Goal: Task Accomplishment & Management: Manage account settings

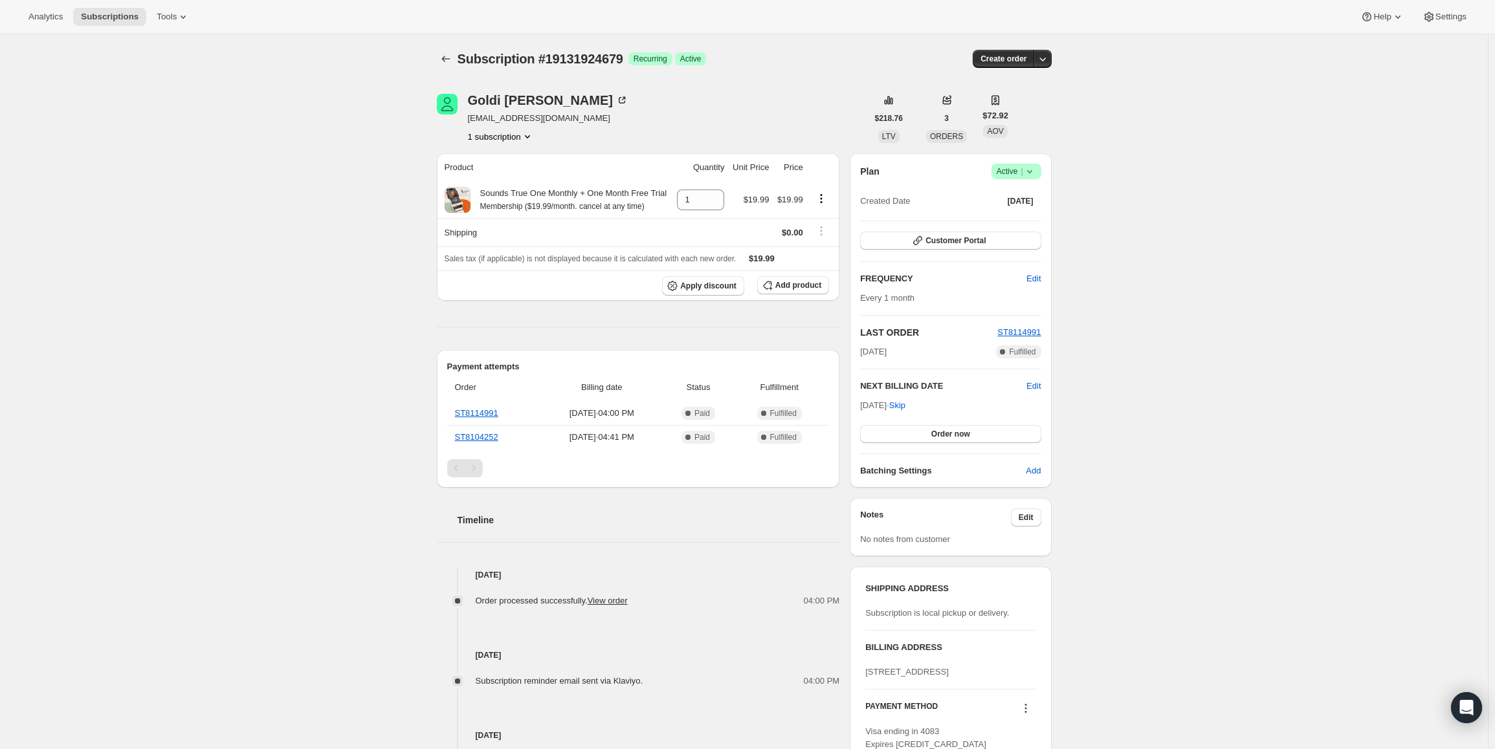
click at [1022, 169] on span "Active |" at bounding box center [1015, 171] width 39 height 13
click at [1003, 220] on span "Cancel subscription" at bounding box center [1019, 219] width 73 height 10
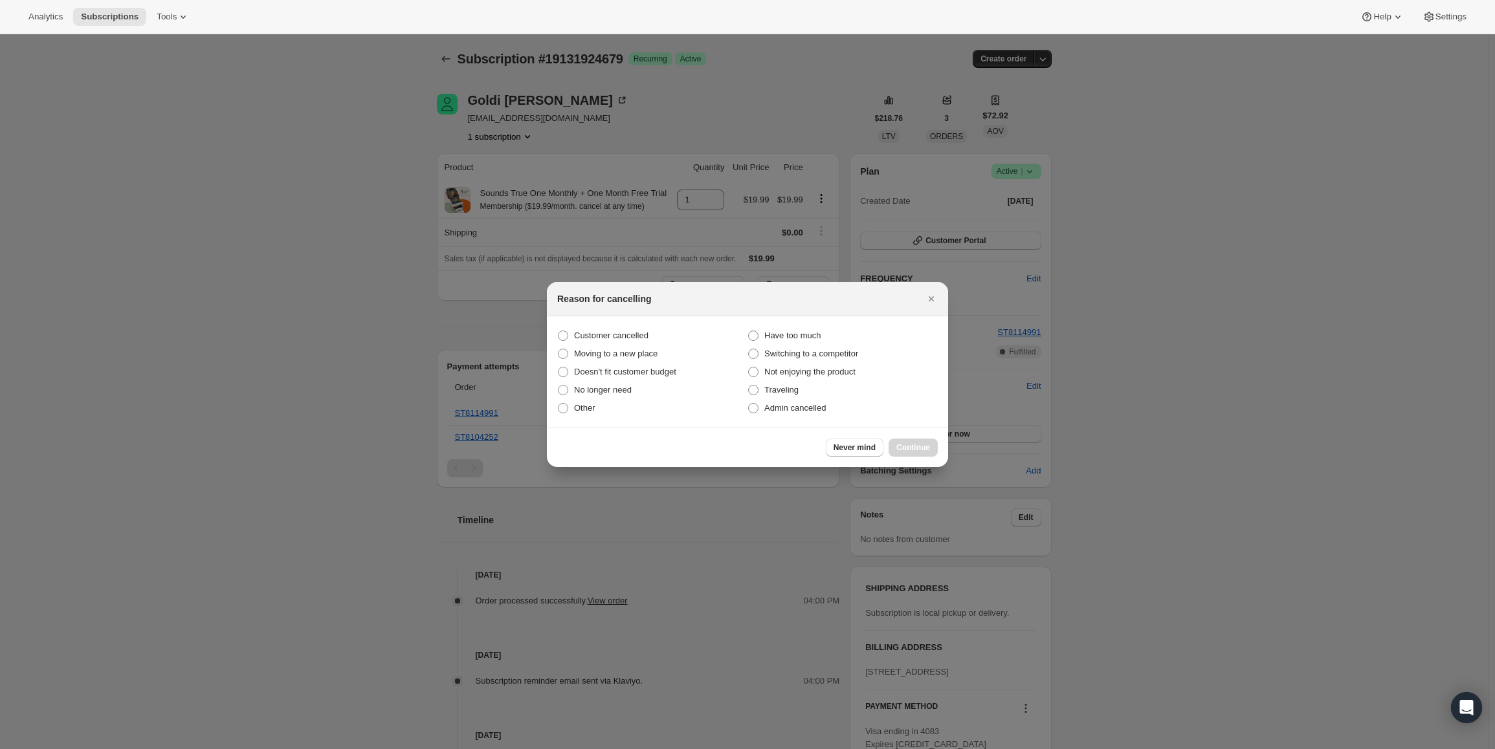
drag, startPoint x: 616, startPoint y: 337, endPoint x: 923, endPoint y: 422, distance: 318.8
click at [615, 337] on span "Customer cancelled" at bounding box center [611, 336] width 74 height 10
click at [558, 331] on input "Customer cancelled" at bounding box center [558, 331] width 1 height 1
radio input "true"
click at [931, 447] on button "Continue" at bounding box center [912, 448] width 49 height 18
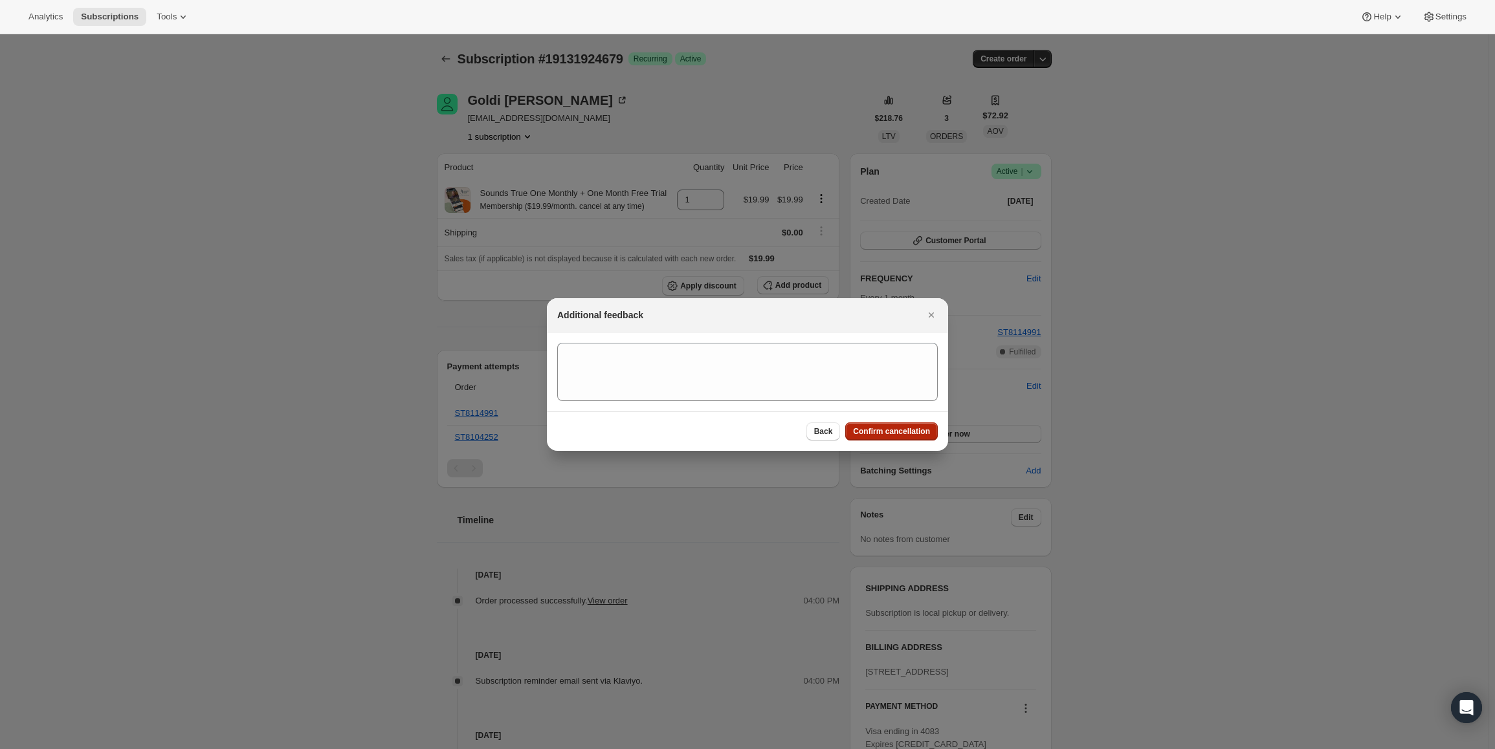
click at [912, 433] on span "Confirm cancellation" at bounding box center [891, 431] width 77 height 10
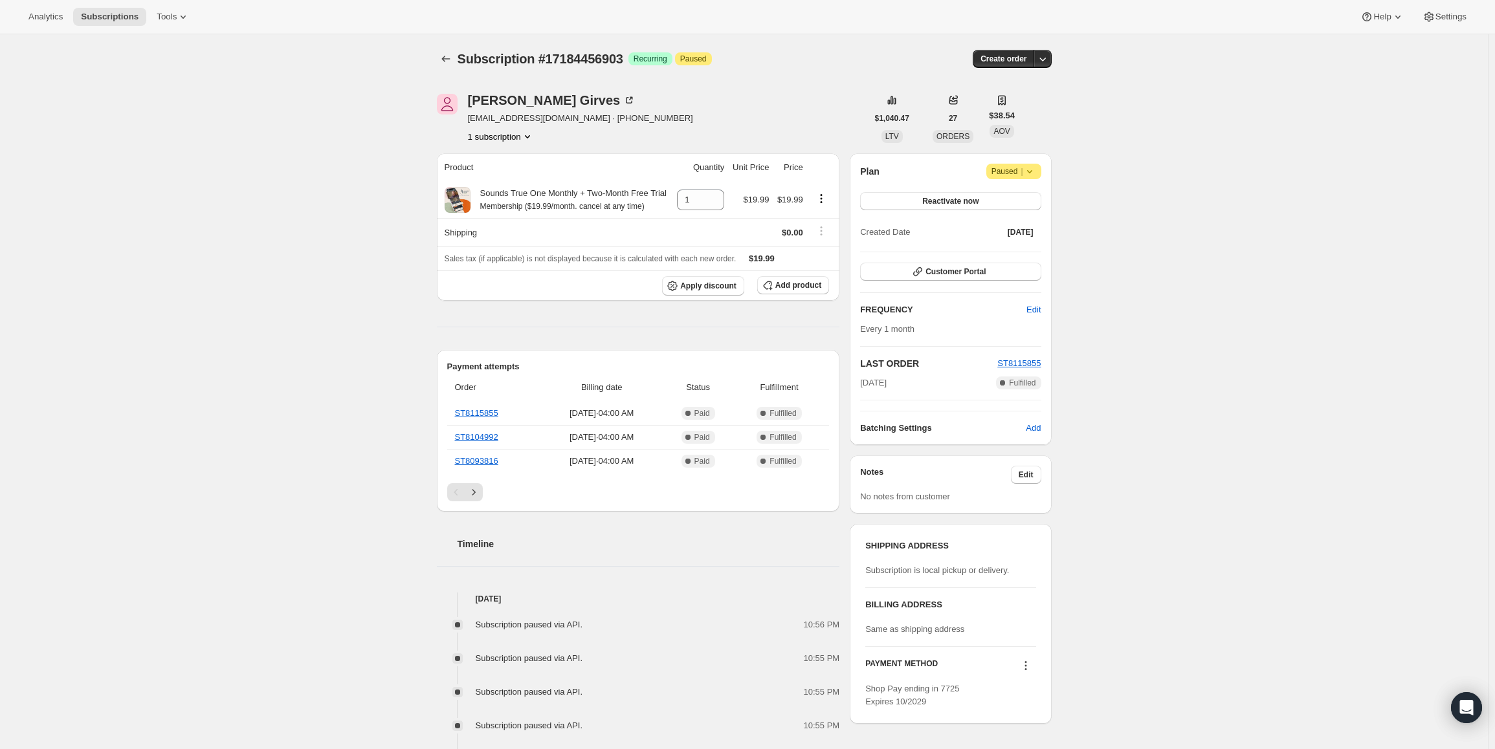
click at [1003, 178] on span "Attention Paused |" at bounding box center [1013, 172] width 55 height 16
click at [1005, 197] on span "Cancel subscription" at bounding box center [1017, 197] width 73 height 10
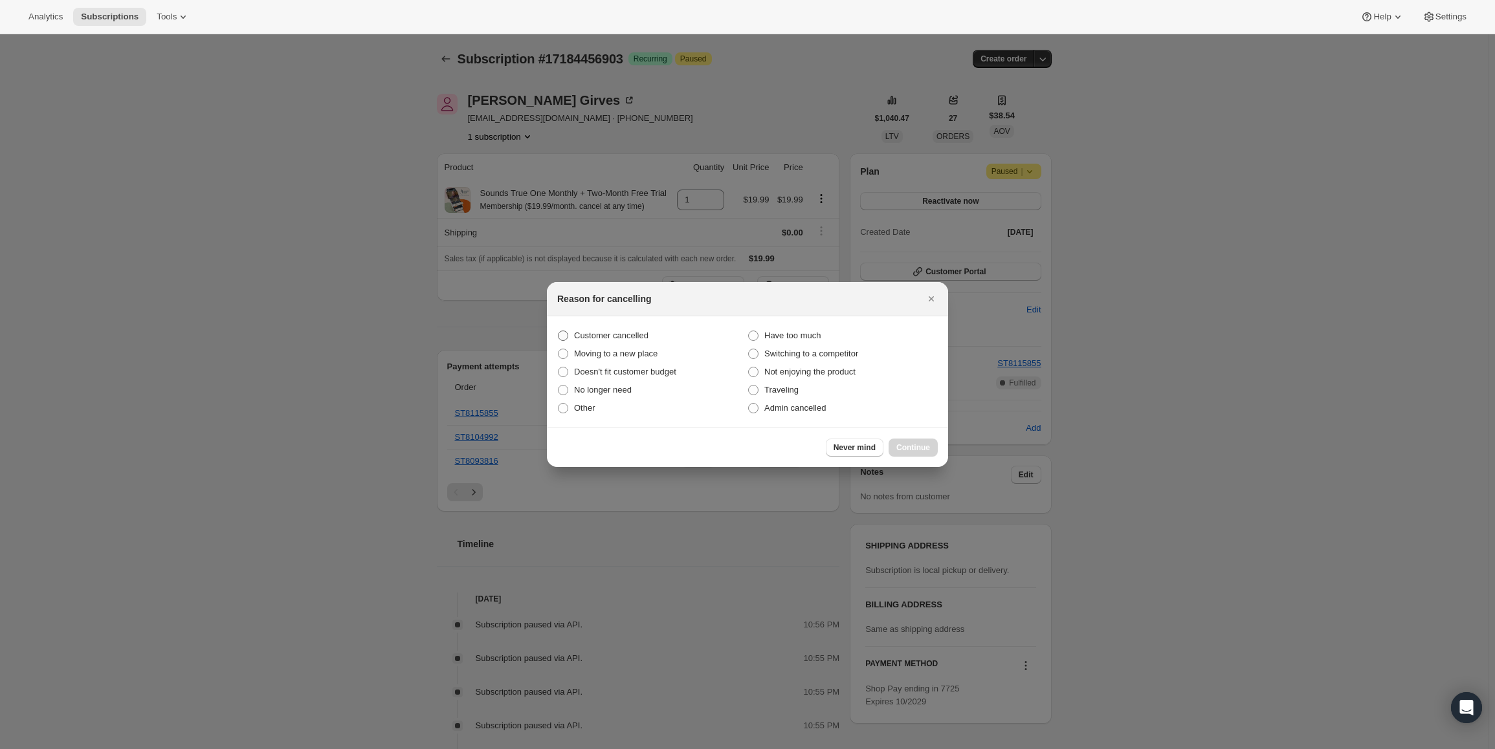
click at [615, 338] on span "Customer cancelled" at bounding box center [611, 336] width 74 height 10
click at [558, 331] on input "Customer cancelled" at bounding box center [558, 331] width 1 height 1
radio input "true"
click at [926, 452] on span "Continue" at bounding box center [913, 448] width 34 height 10
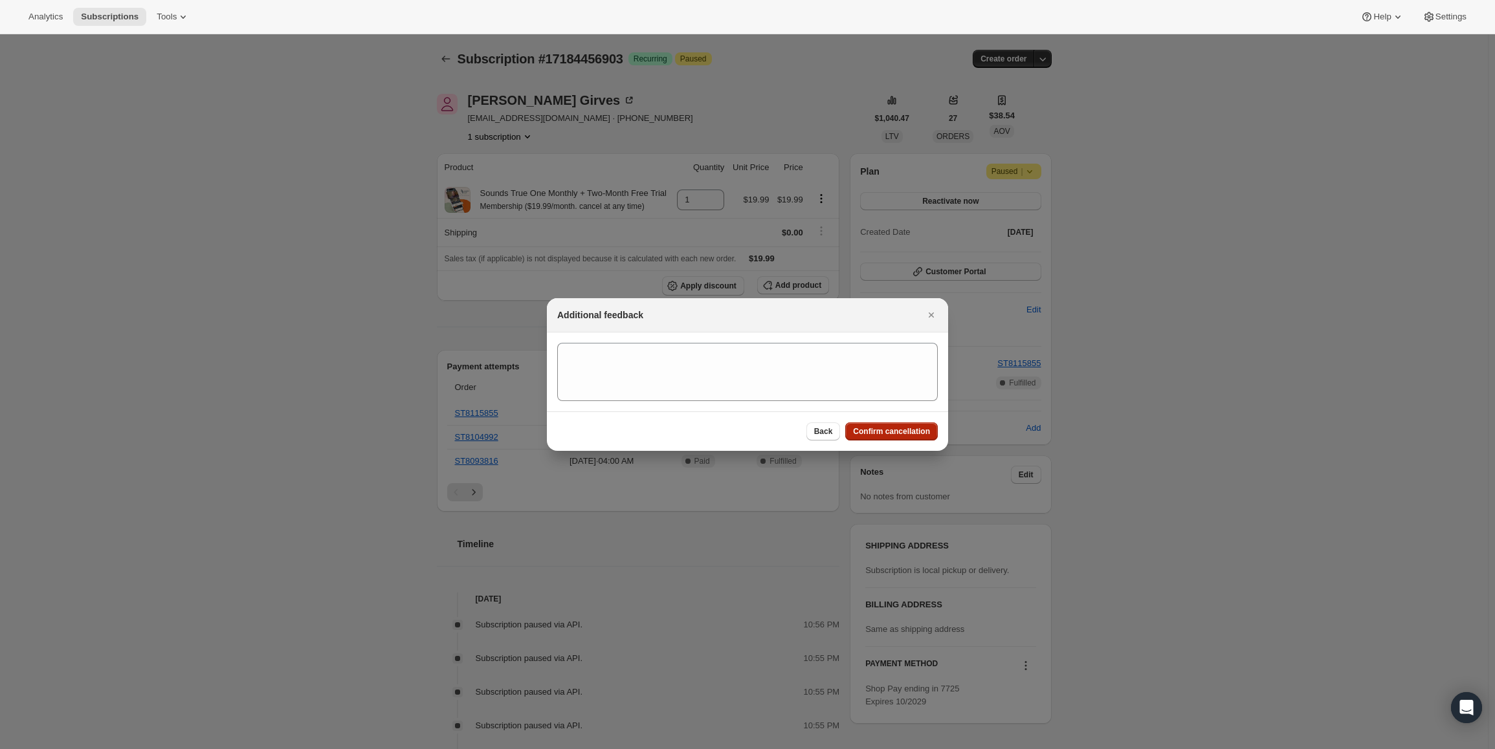
click at [908, 431] on span "Confirm cancellation" at bounding box center [891, 431] width 77 height 10
